Goal: Transaction & Acquisition: Obtain resource

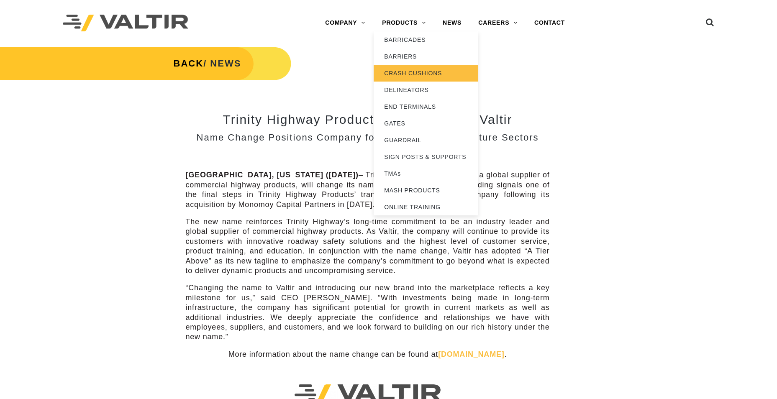
click at [411, 70] on link "CRASH CUSHIONS" at bounding box center [426, 73] width 105 height 17
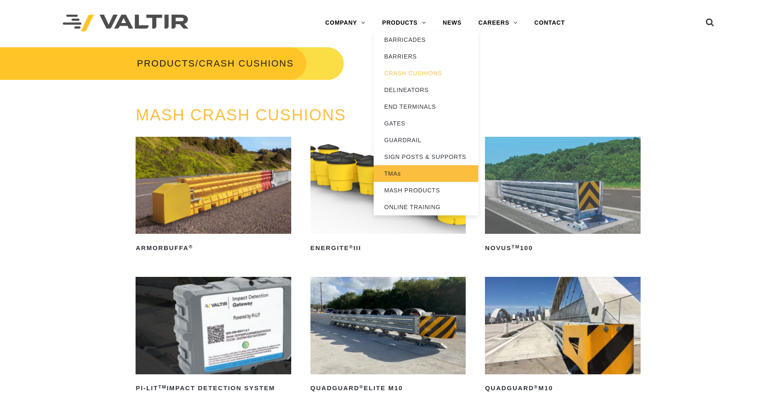
click at [401, 173] on link "TMAs" at bounding box center [426, 173] width 105 height 17
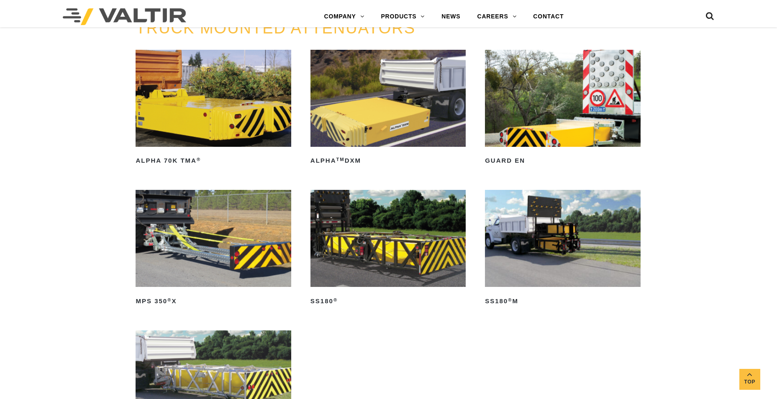
scroll to position [419, 0]
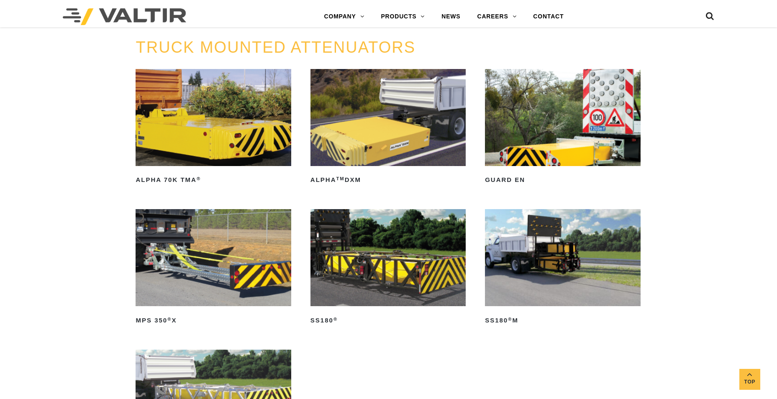
click at [377, 249] on img at bounding box center [388, 257] width 155 height 97
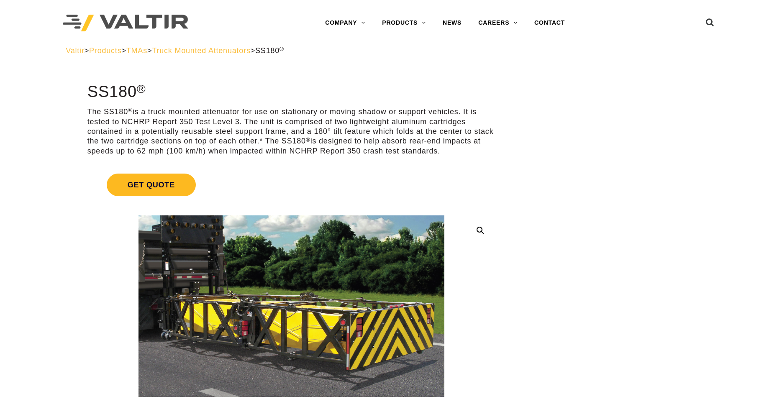
click at [147, 186] on span "Get Quote" at bounding box center [151, 185] width 89 height 23
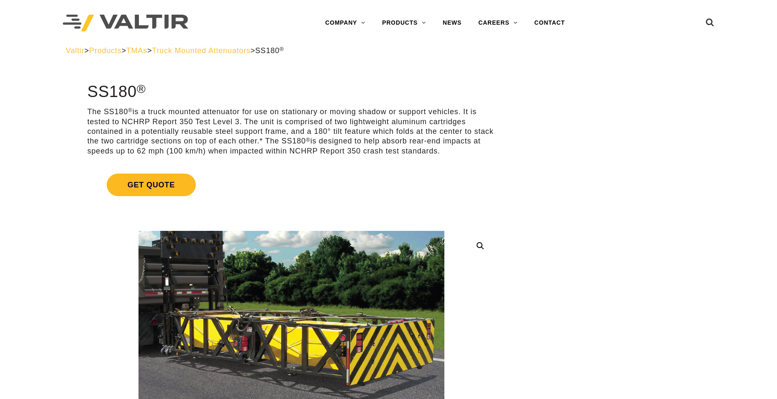
click at [149, 185] on span "Get Quote" at bounding box center [151, 185] width 89 height 23
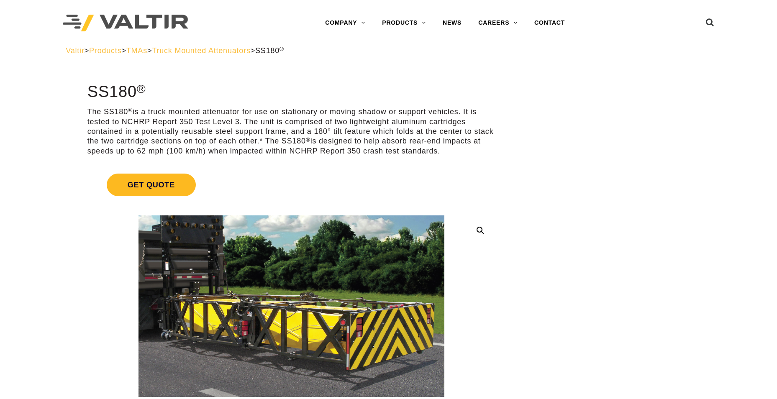
click at [169, 185] on span "Get Quote" at bounding box center [151, 185] width 89 height 23
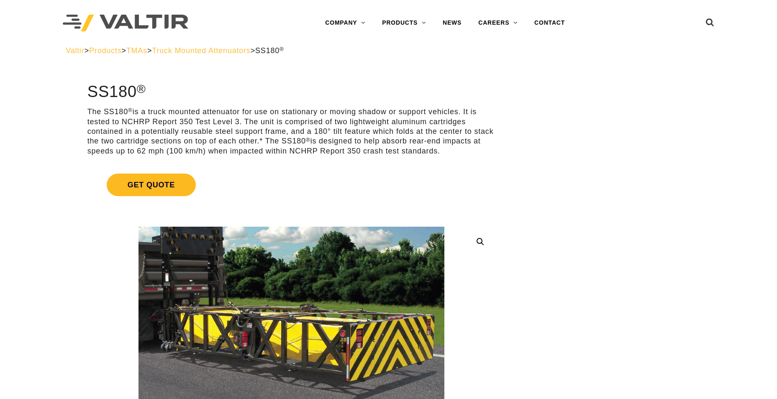
click at [169, 185] on span "Get Quote" at bounding box center [151, 185] width 89 height 23
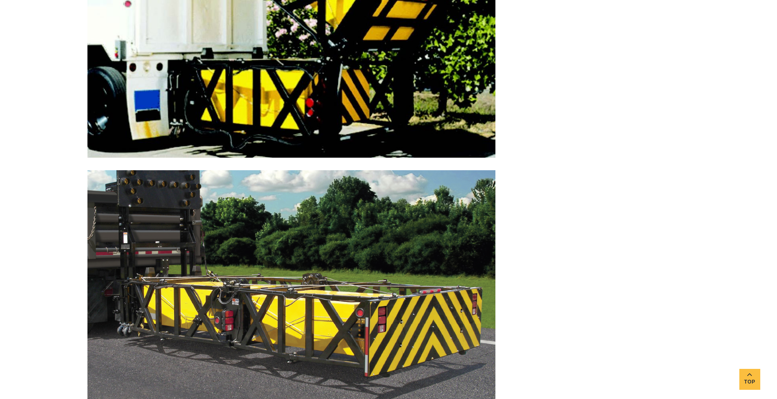
scroll to position [164, 0]
